Goal: Complete application form

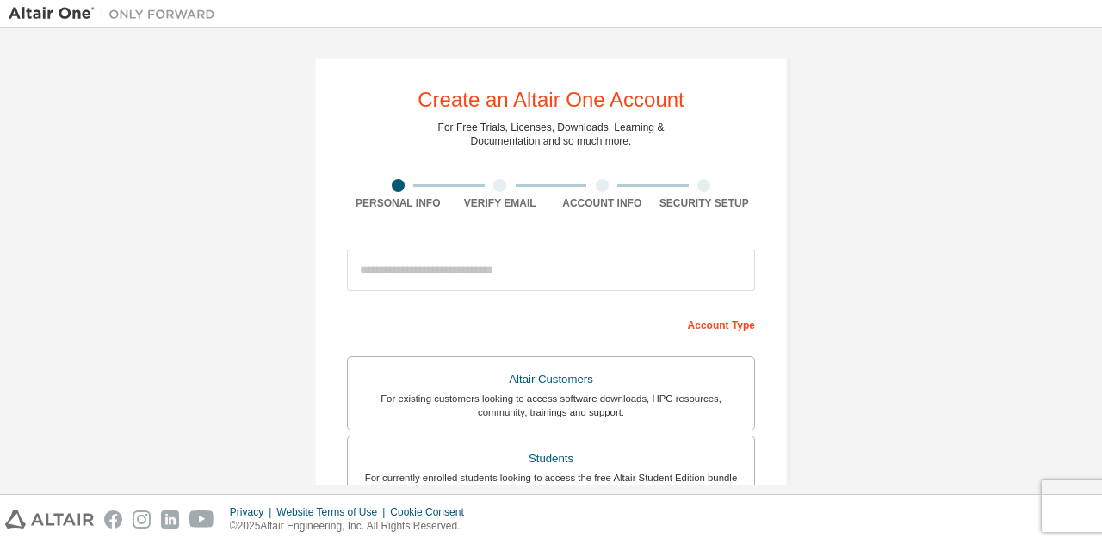
scroll to position [45, 0]
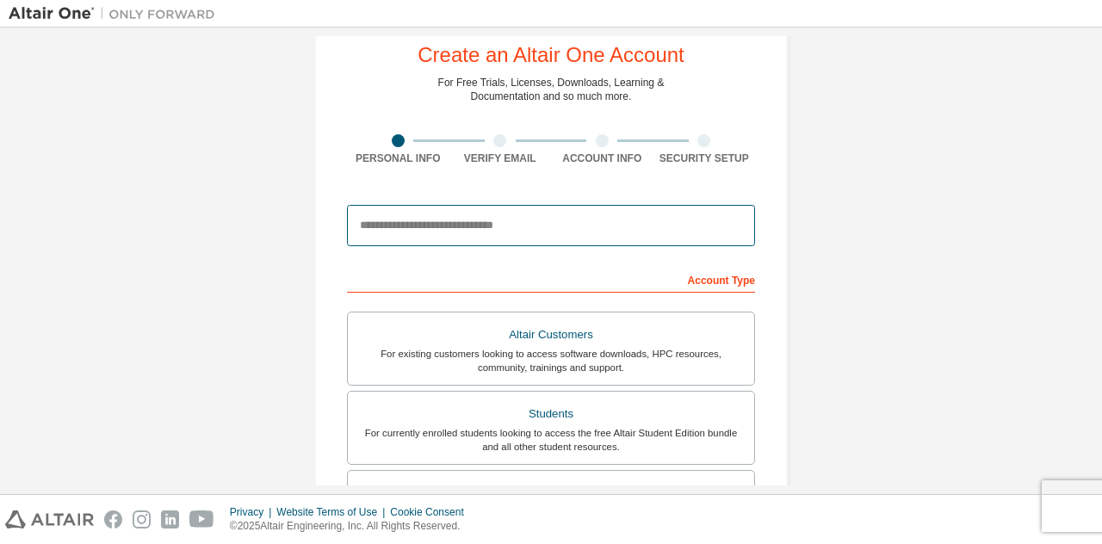
click at [485, 226] on input "email" at bounding box center [551, 225] width 408 height 41
type input "**********"
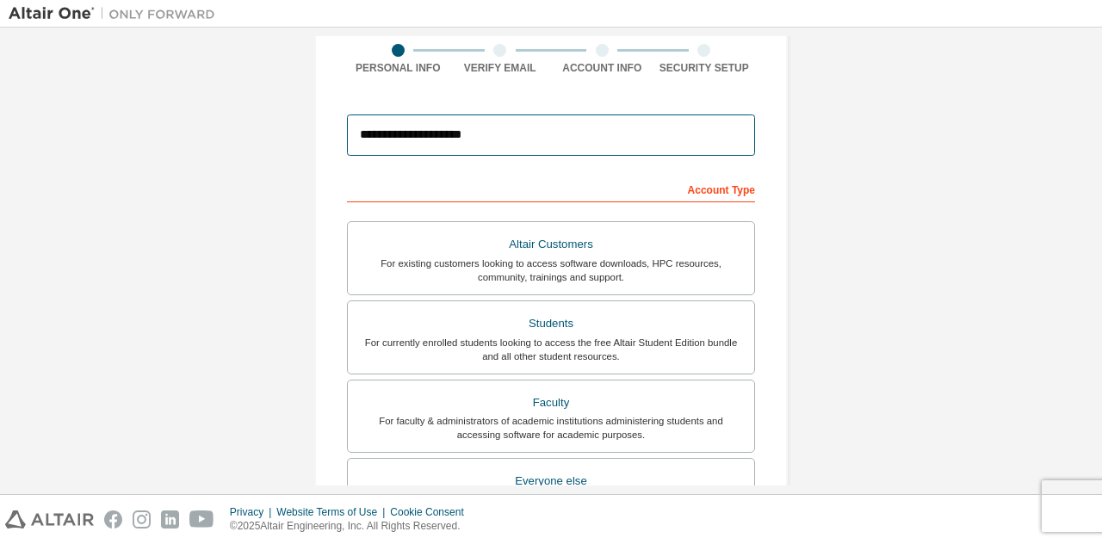
scroll to position [136, 0]
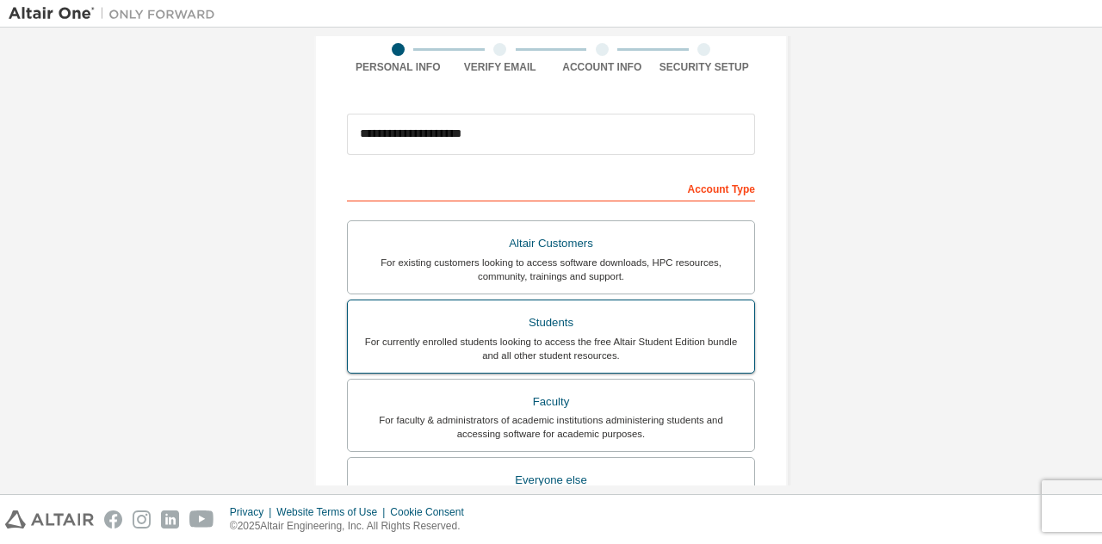
click at [554, 341] on div "For currently enrolled students looking to access the free Altair Student Editi…" at bounding box center [551, 349] width 386 height 28
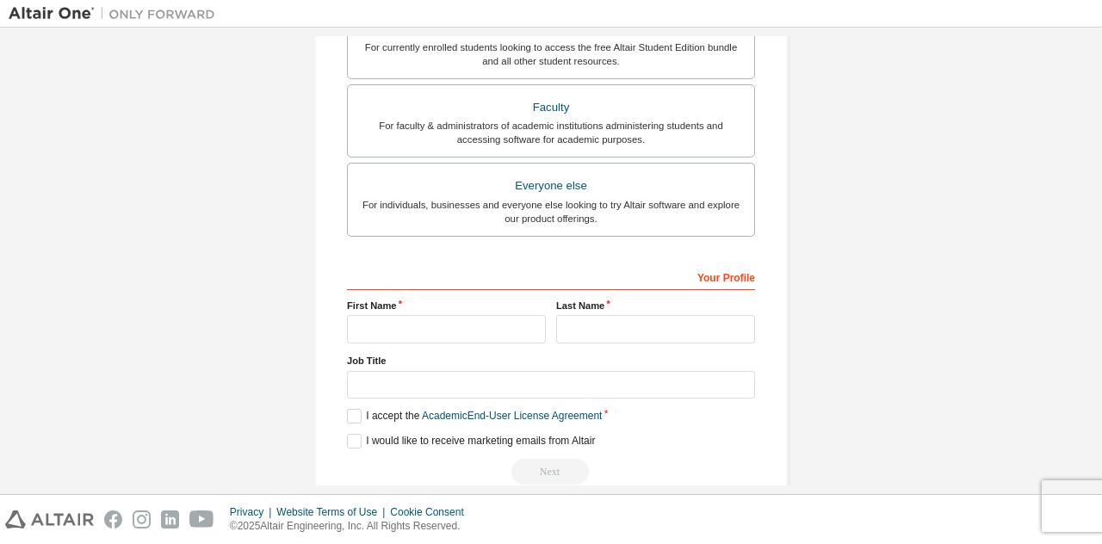
scroll to position [458, 0]
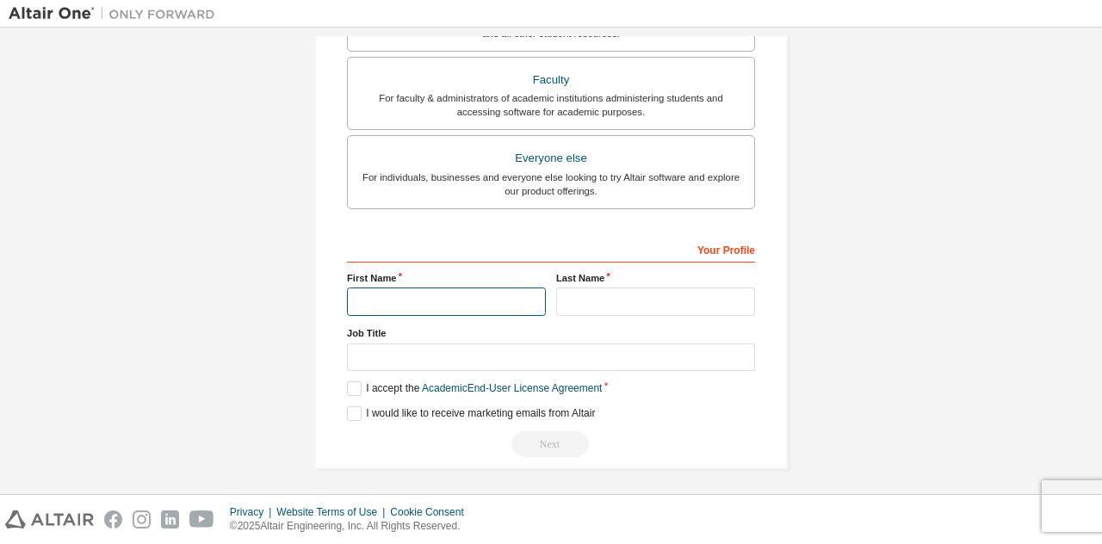
click at [484, 292] on input "text" at bounding box center [446, 302] width 199 height 28
type input "*****"
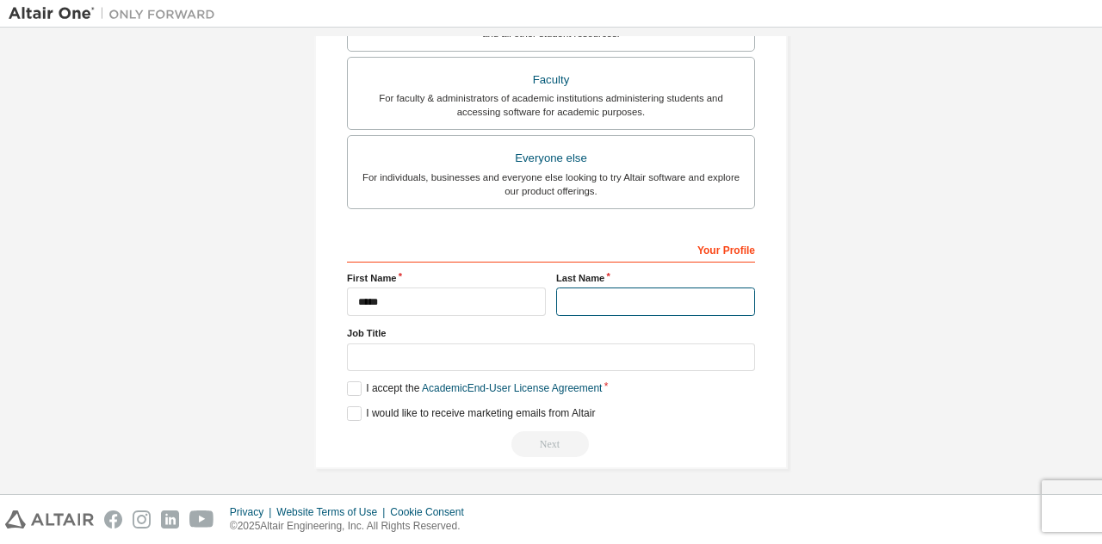
click at [628, 295] on input "text" at bounding box center [655, 302] width 199 height 28
type input "*****"
click at [355, 386] on label "I accept the Academic End-User License Agreement" at bounding box center [474, 388] width 255 height 15
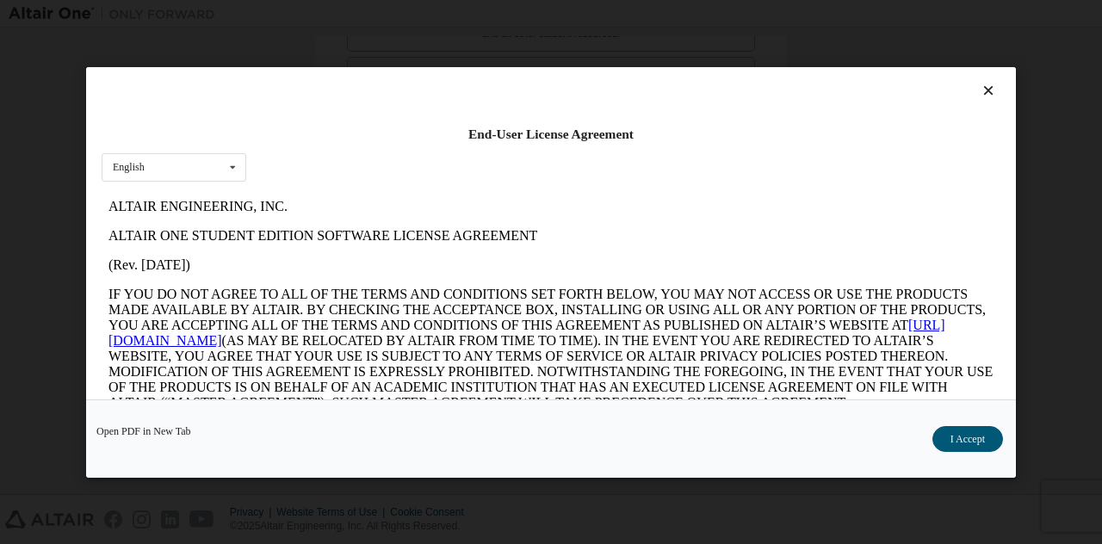
scroll to position [0, 0]
click at [965, 435] on button "I Accept" at bounding box center [967, 438] width 71 height 26
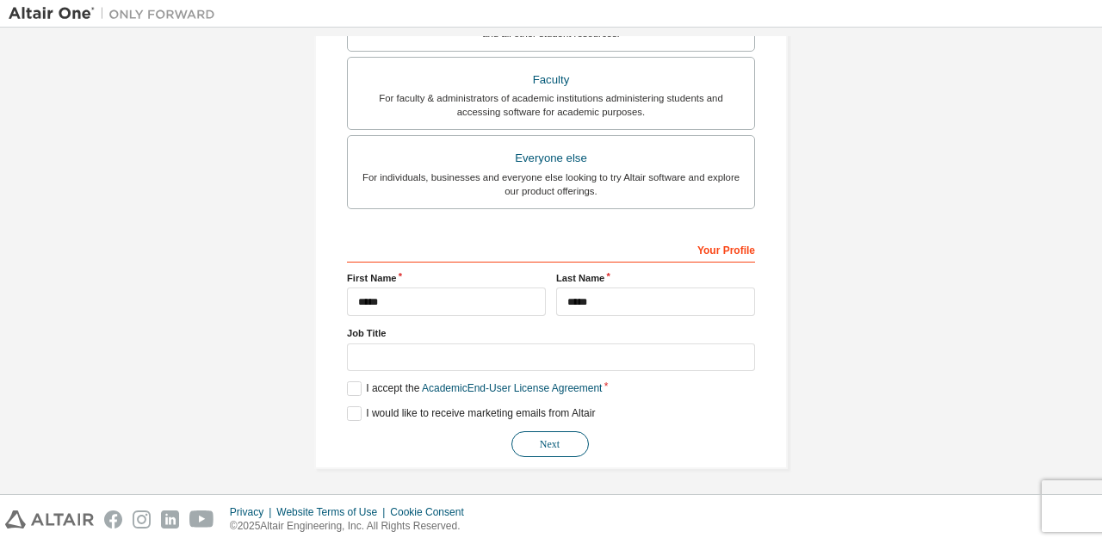
click at [560, 435] on button "Next" at bounding box center [549, 444] width 77 height 26
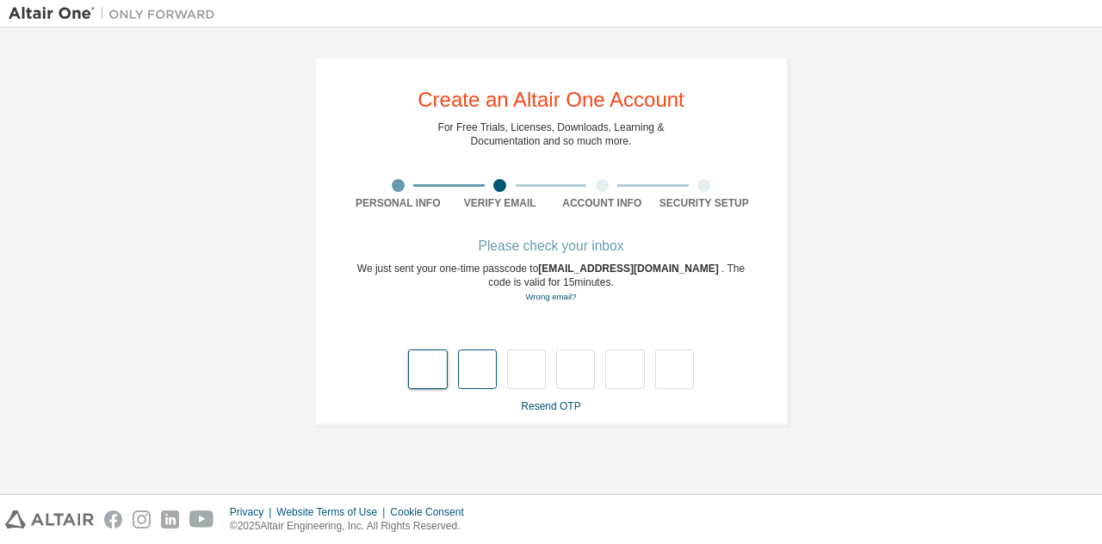
type input "*"
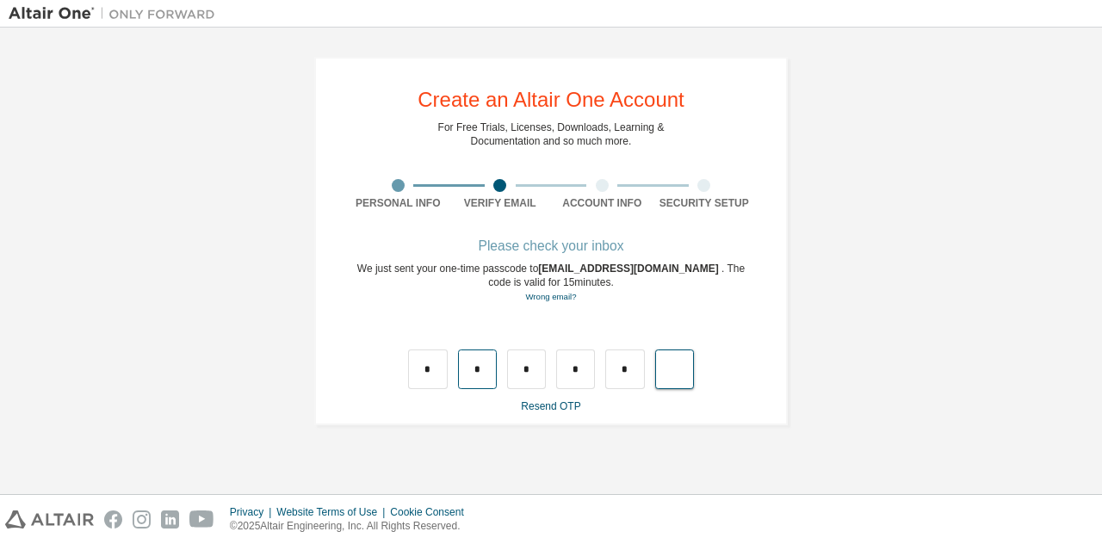
type input "*"
